Goal: Understand process/instructions: Learn how to perform a task or action

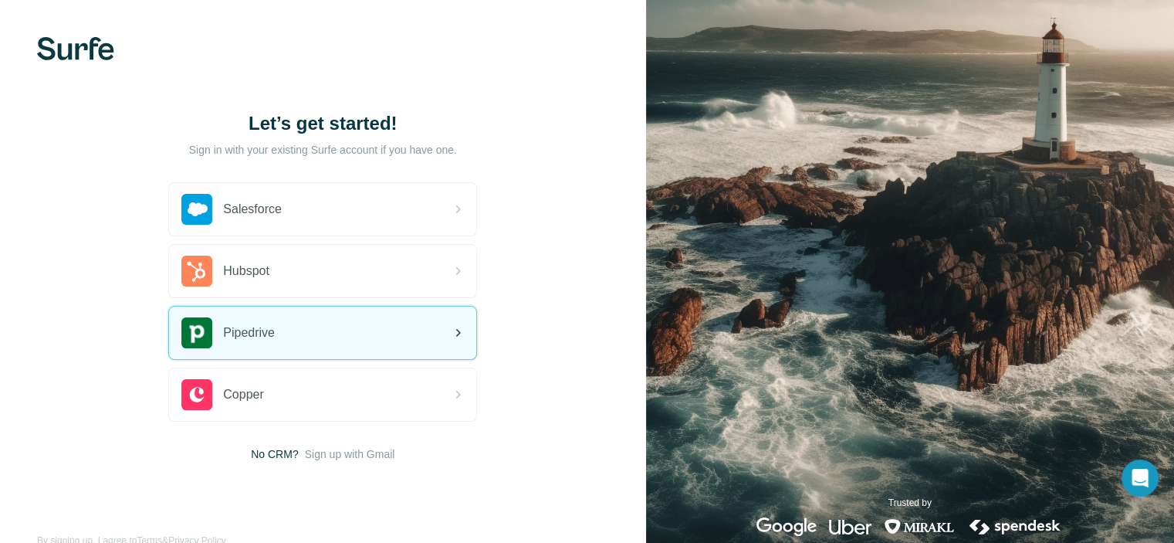
click at [340, 333] on div "Pipedrive" at bounding box center [322, 332] width 307 height 52
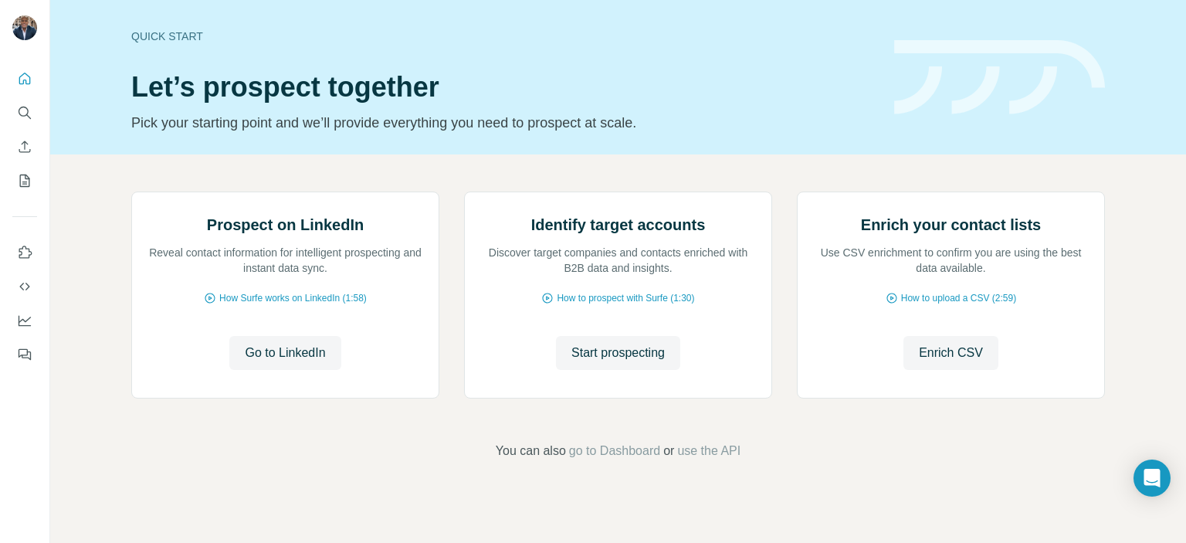
scroll to position [69, 0]
click at [247, 305] on span "How Surfe works on LinkedIn (1:58)" at bounding box center [292, 298] width 147 height 14
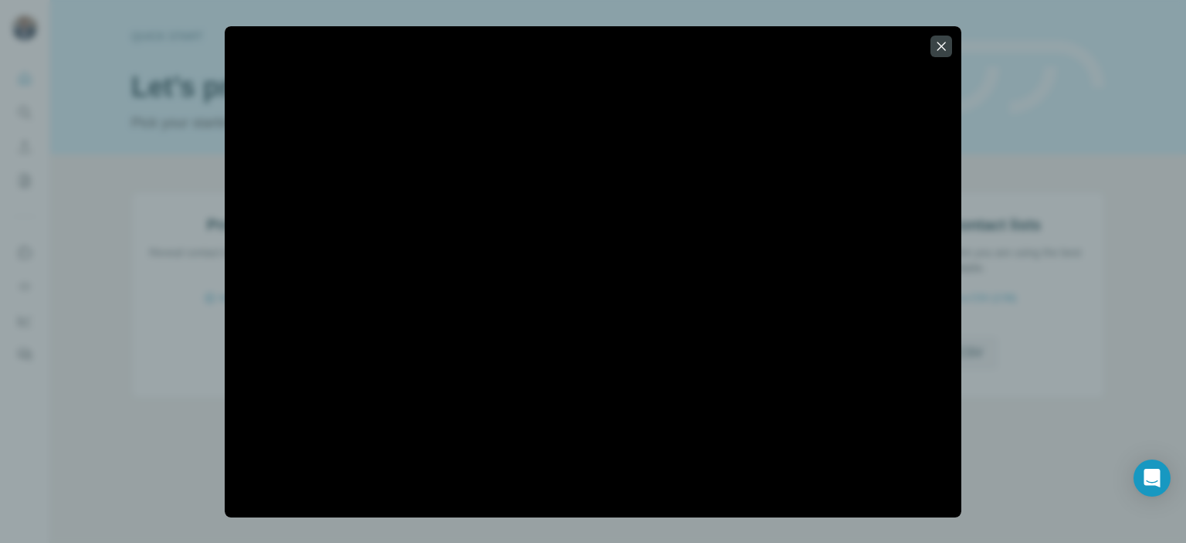
click at [208, 506] on div at bounding box center [593, 271] width 1186 height 543
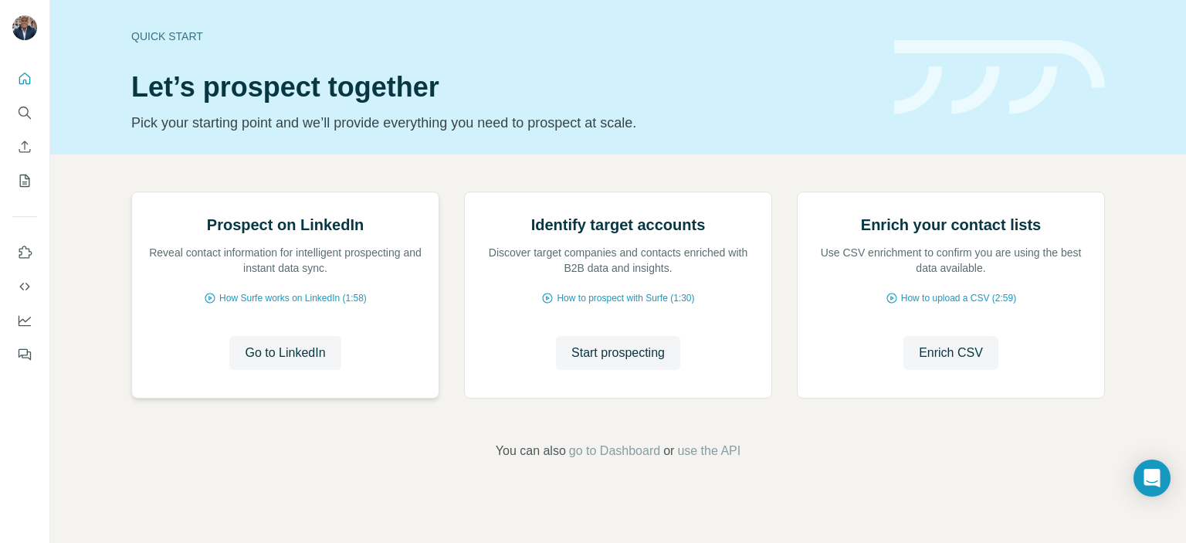
click at [266, 388] on div "Prospect on LinkedIn Reveal contact information for intelligent prospecting and…" at bounding box center [285, 294] width 306 height 205
click at [271, 305] on span "How Surfe works on LinkedIn (1:58)" at bounding box center [292, 298] width 147 height 14
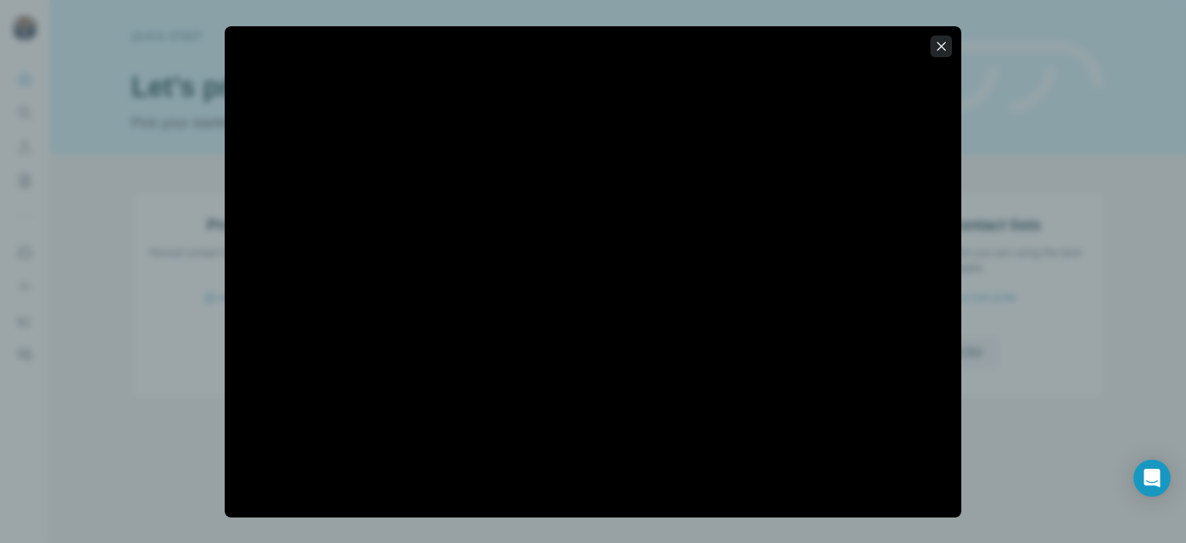
click at [946, 43] on icon "button" at bounding box center [940, 46] width 15 height 15
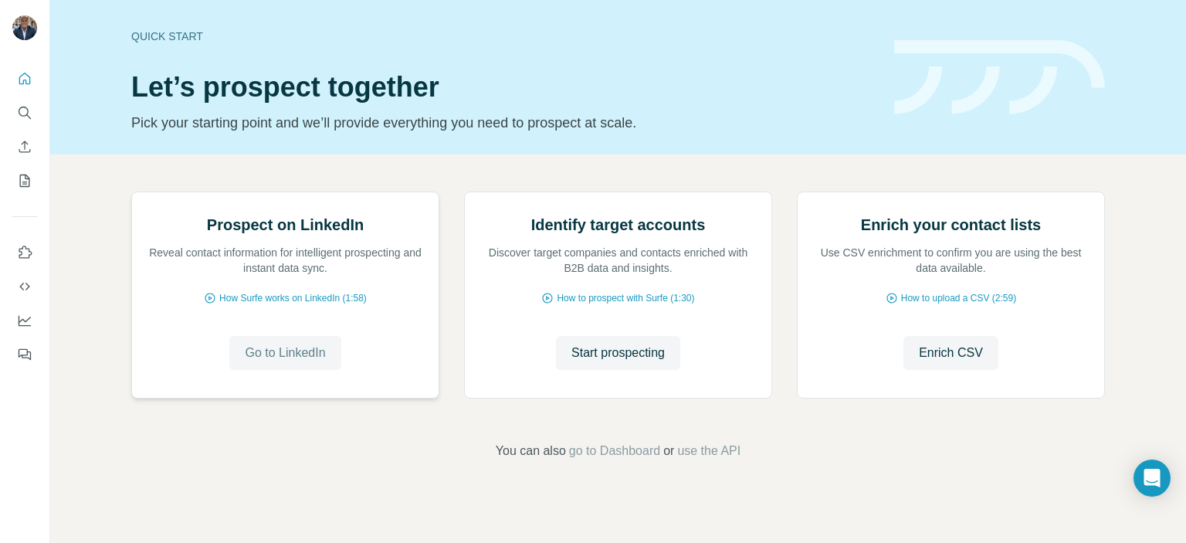
click at [284, 362] on span "Go to LinkedIn" at bounding box center [285, 353] width 80 height 19
